Goal: Task Accomplishment & Management: Complete application form

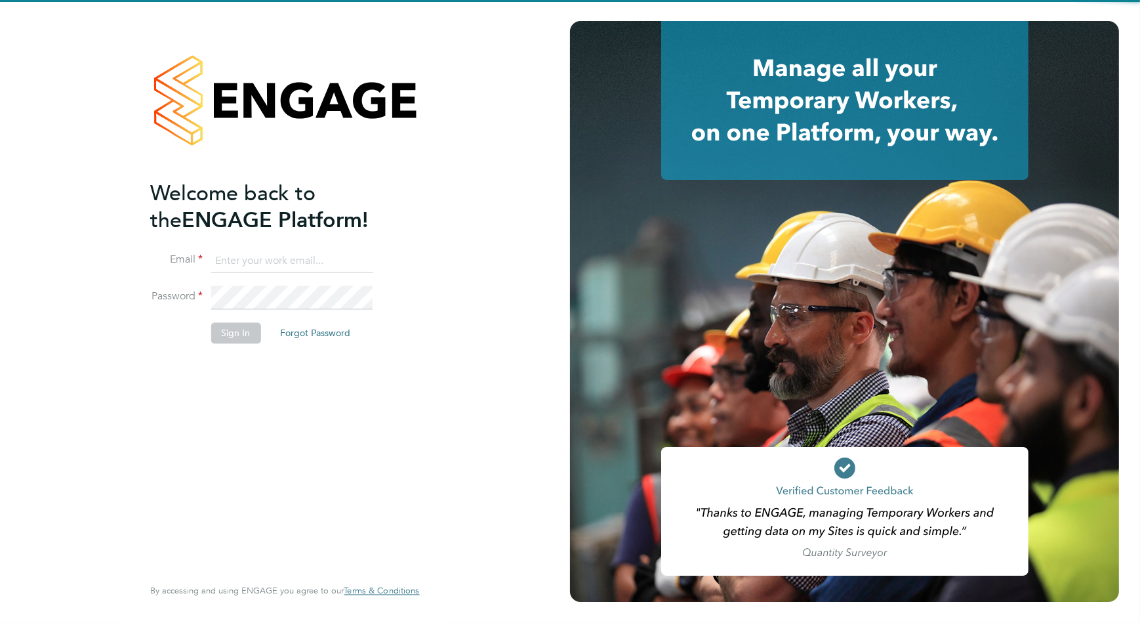
click at [297, 259] on input at bounding box center [292, 261] width 162 height 24
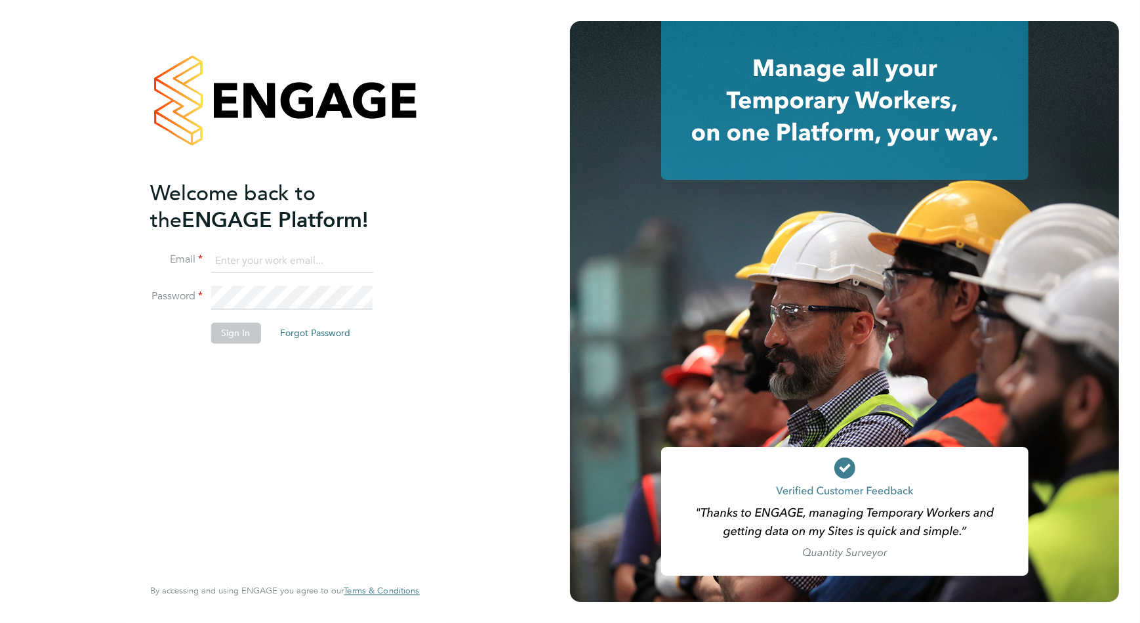
type input "[PERSON_NAME][EMAIL_ADDRESS][PERSON_NAME][DOMAIN_NAME]"
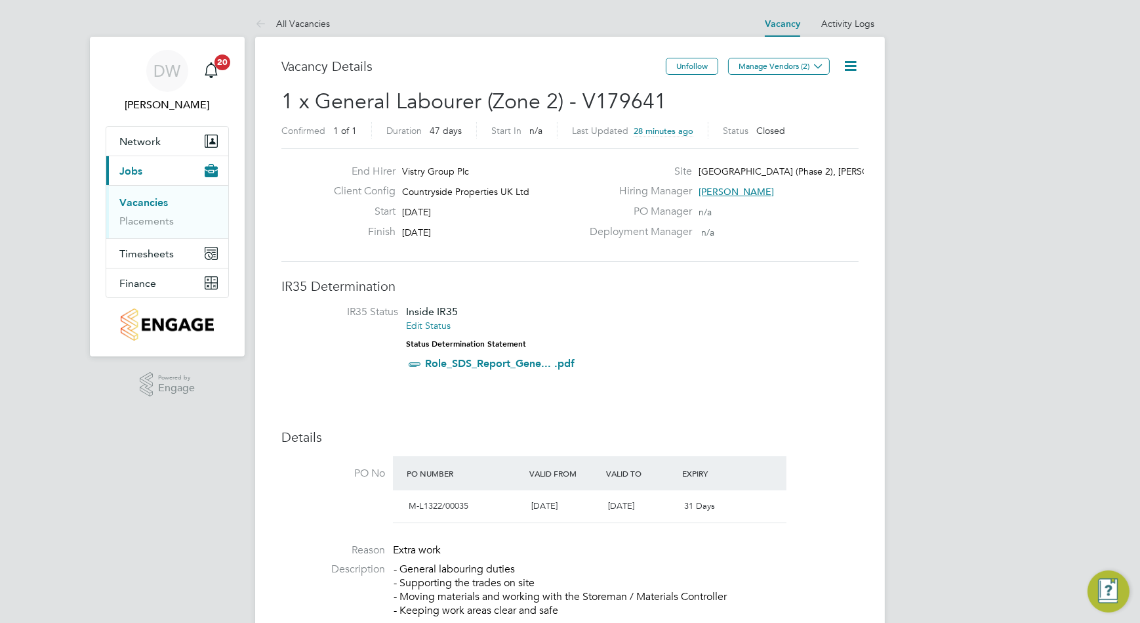
drag, startPoint x: 816, startPoint y: 66, endPoint x: 799, endPoint y: 77, distance: 21.3
click at [817, 66] on icon at bounding box center [819, 66] width 10 height 10
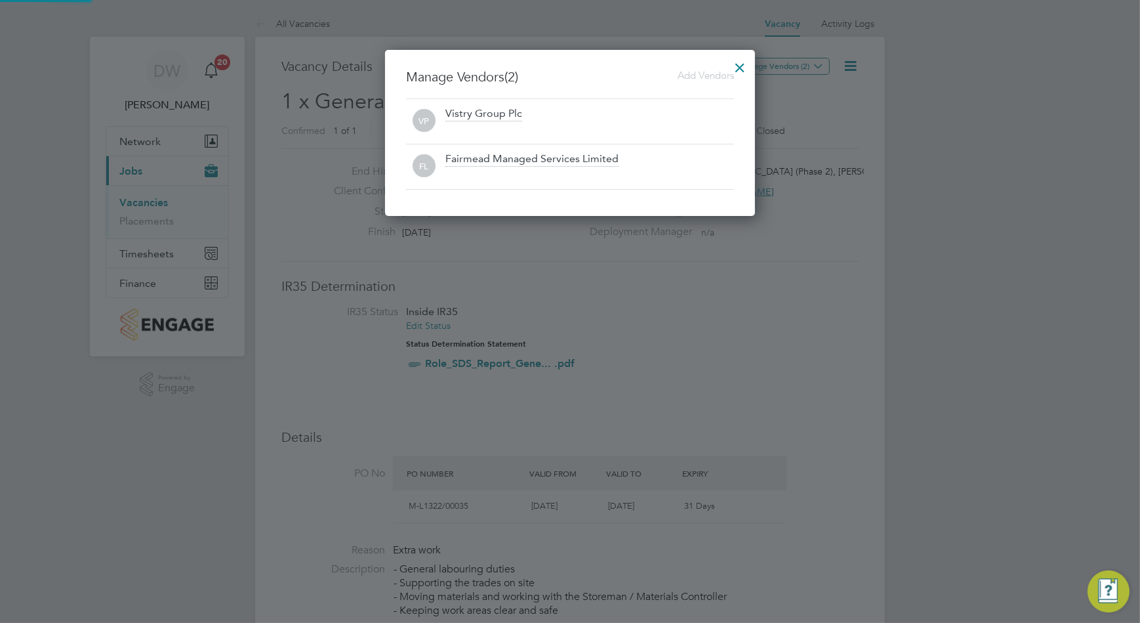
scroll to position [166, 371]
click at [741, 67] on div at bounding box center [740, 64] width 24 height 24
